Goal: Information Seeking & Learning: Learn about a topic

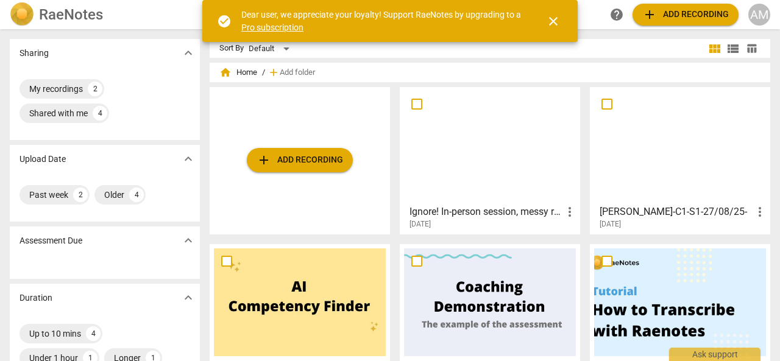
click at [661, 213] on h3 "[PERSON_NAME]-C1-S1-27/08/25-" at bounding box center [675, 212] width 153 height 15
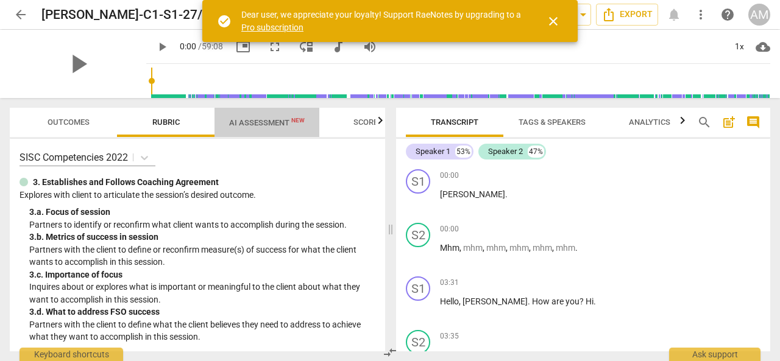
click at [253, 127] on span "AI Assessment New" at bounding box center [267, 122] width 76 height 9
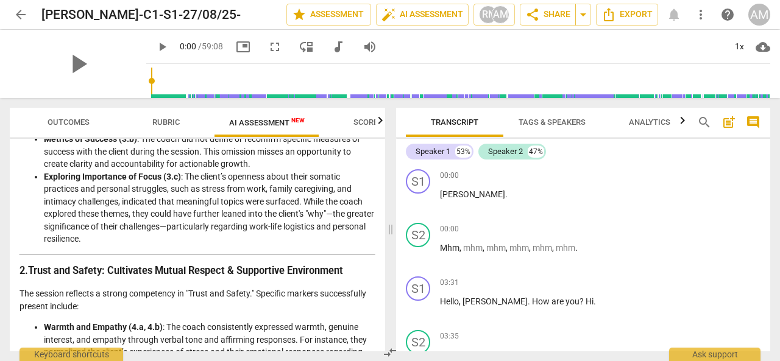
scroll to position [376, 0]
click at [72, 63] on span "play_arrow" at bounding box center [78, 64] width 32 height 32
click at [173, 83] on input "range" at bounding box center [460, 81] width 619 height 39
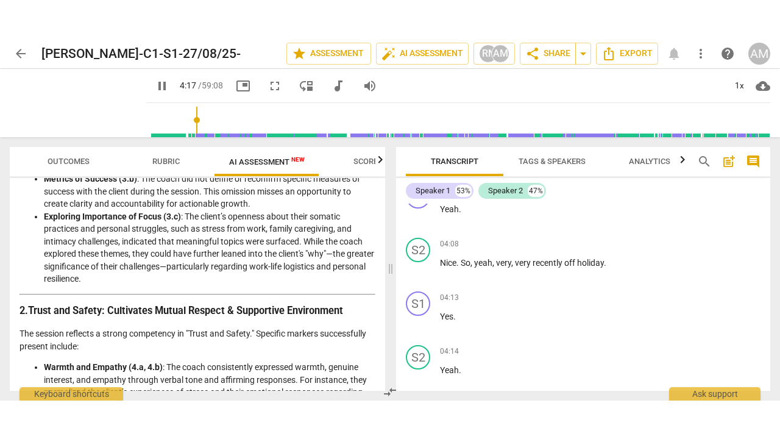
scroll to position [882, 0]
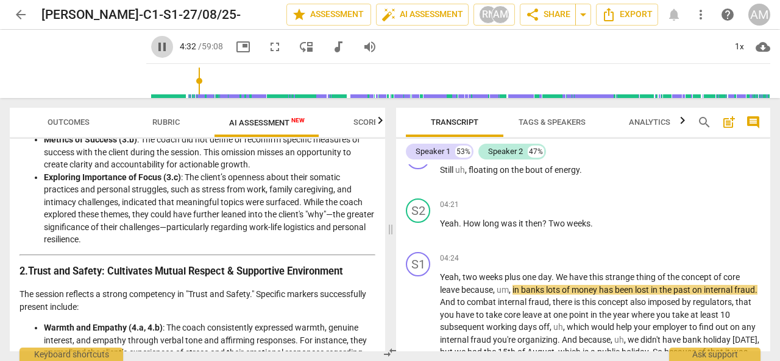
click at [155, 44] on span "pause" at bounding box center [162, 47] width 15 height 15
type input "273"
click at [362, 46] on span "volume_up" at bounding box center [369, 47] width 15 height 15
type input "0"
click at [155, 44] on span "play_arrow" at bounding box center [162, 47] width 15 height 15
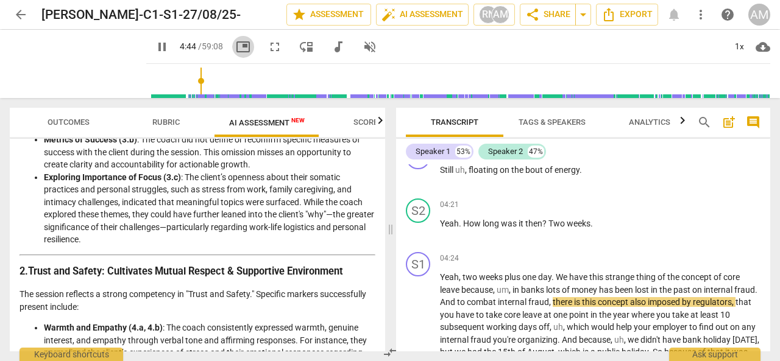
click at [236, 41] on span "picture_in_picture" at bounding box center [243, 47] width 15 height 15
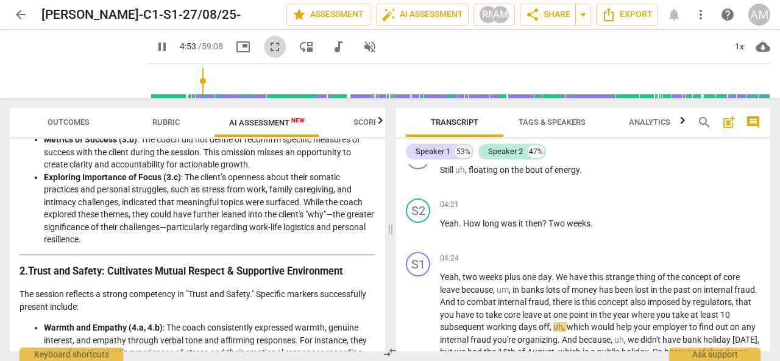
click at [267, 47] on span "fullscreen" at bounding box center [274, 47] width 15 height 15
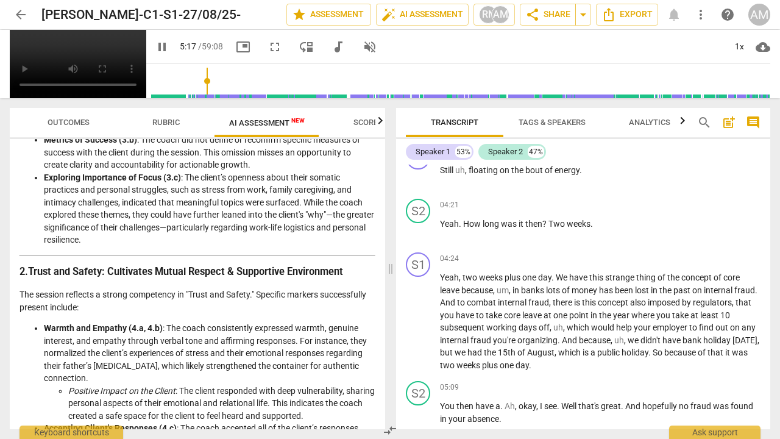
scroll to position [1171, 0]
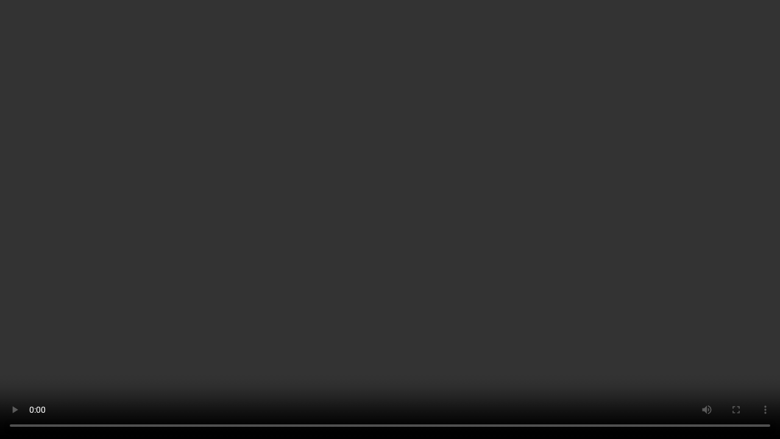
type input "358"
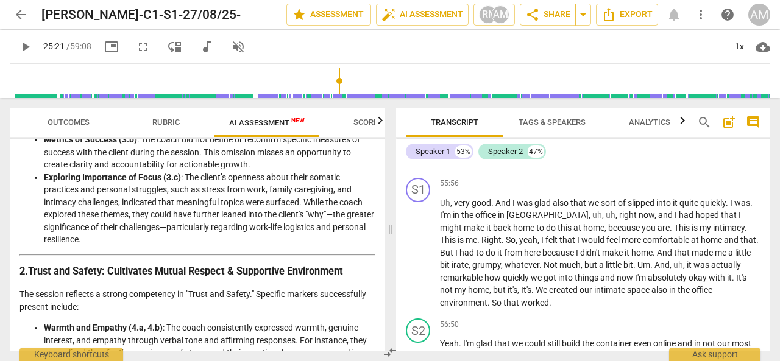
scroll to position [10615, 0]
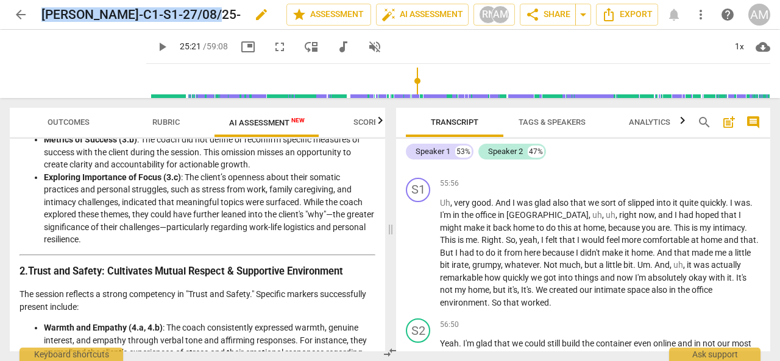
drag, startPoint x: 43, startPoint y: 14, endPoint x: 215, endPoint y: 15, distance: 172.4
click at [215, 15] on div "[PERSON_NAME]-C1-S1-27/08/25- edit" at bounding box center [158, 15] width 235 height 22
copy h2 "[PERSON_NAME]-C1-S1-27/08/25-"
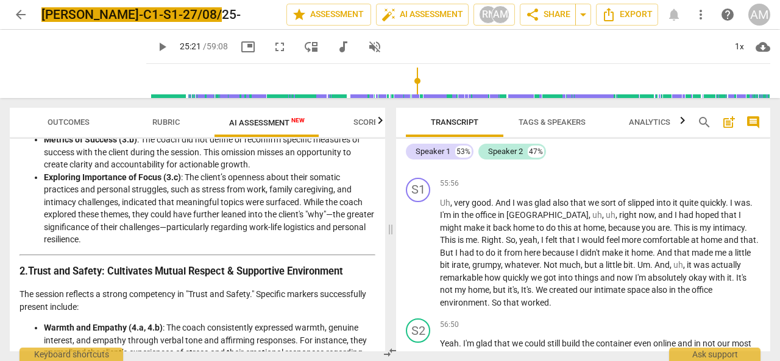
type input "1522"
